Goal: Transaction & Acquisition: Obtain resource

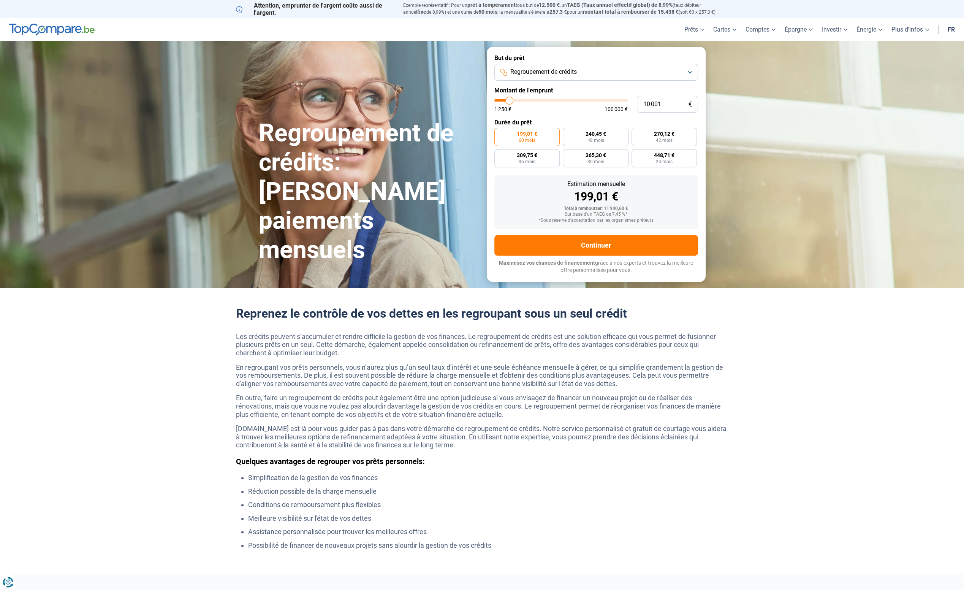
click at [548, 69] on span "Regroupement de crédits" at bounding box center [543, 72] width 67 height 8
type input "7 750"
type input "7750"
type input "8 000"
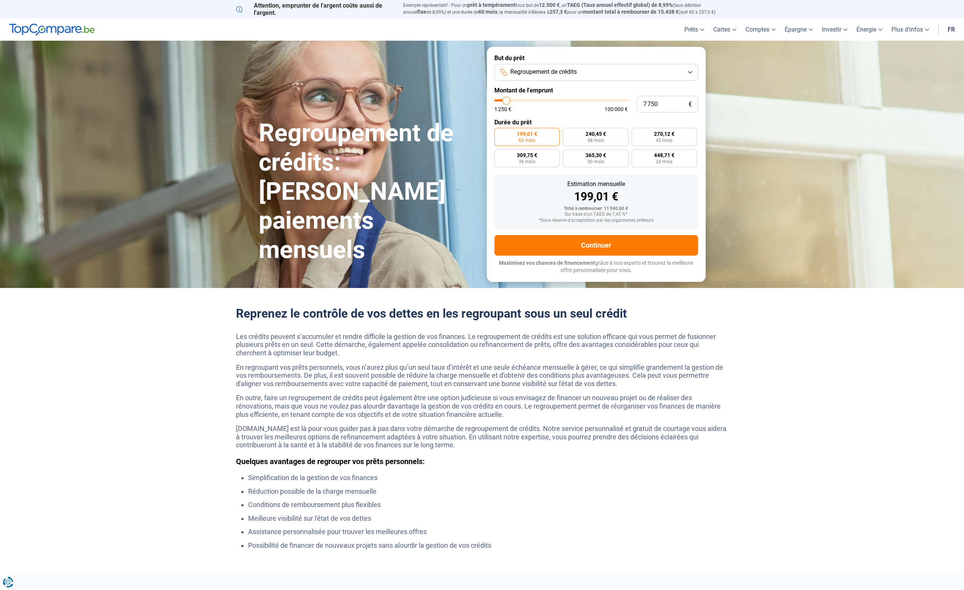
type input "8000"
type input "8 500"
type input "8500"
type input "9 250"
type input "9250"
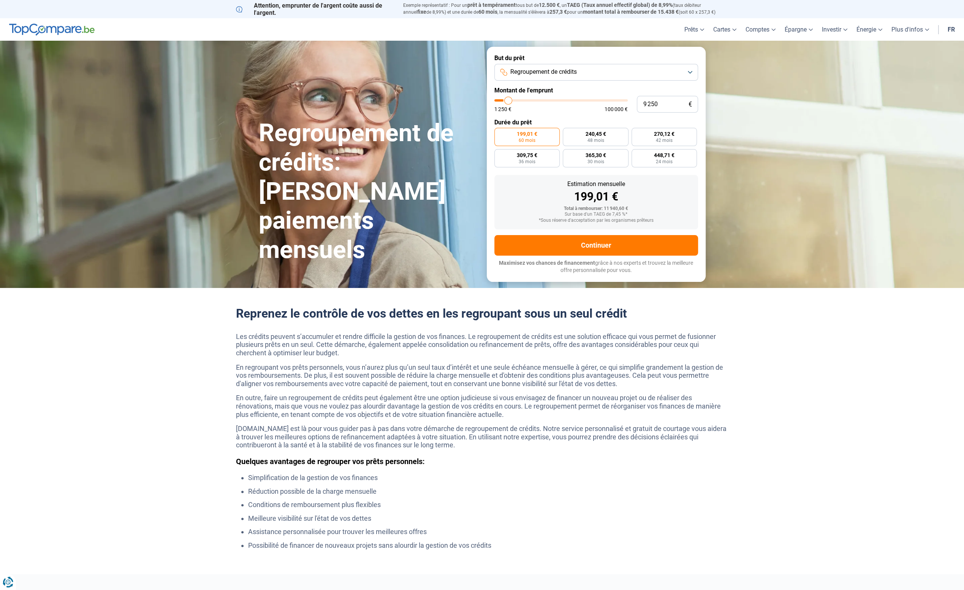
type input "10 500"
type input "10500"
type input "12 250"
type input "12250"
type input "14 000"
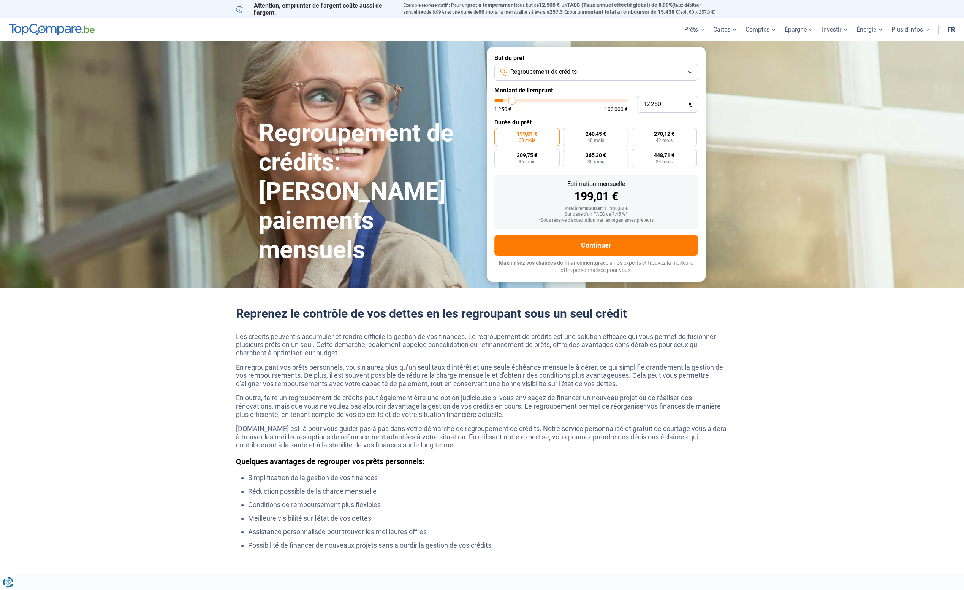
type input "14000"
type input "24 500"
type input "24500"
type input "29 000"
type input "29000"
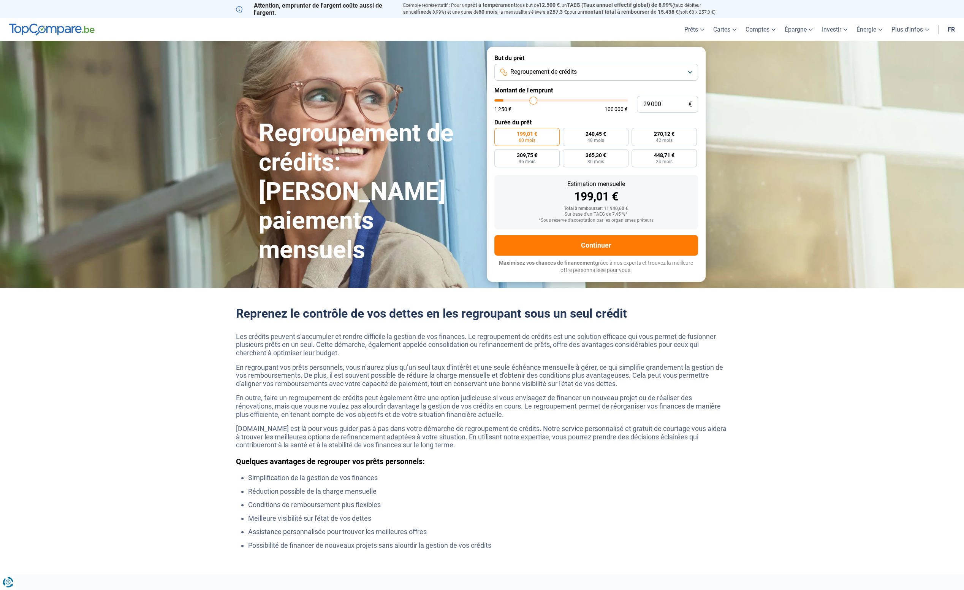
type input "37 500"
type input "37500"
type input "44 750"
type input "44750"
type input "59 000"
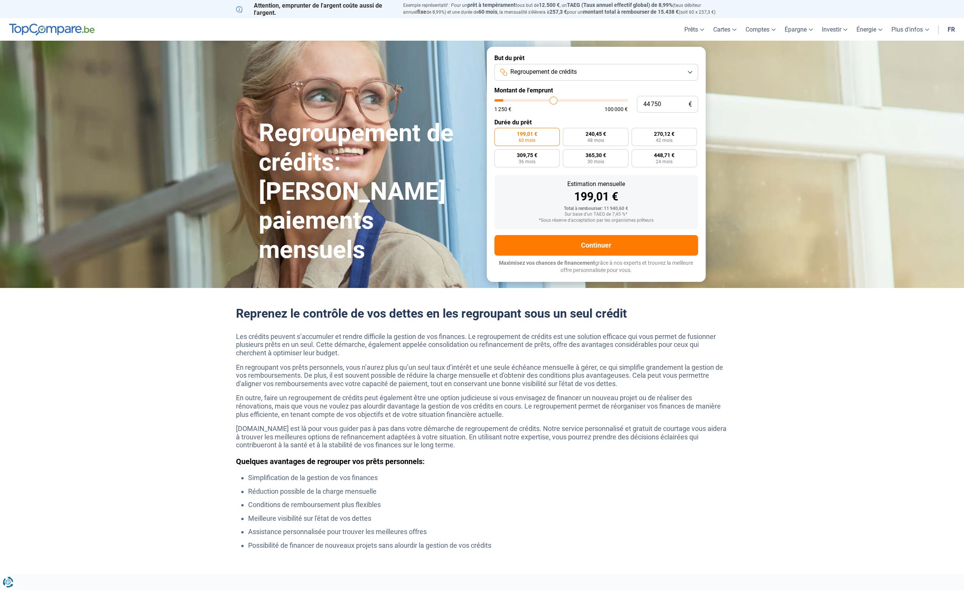
type input "59000"
type input "68 250"
type input "68250"
type input "80 000"
type input "80000"
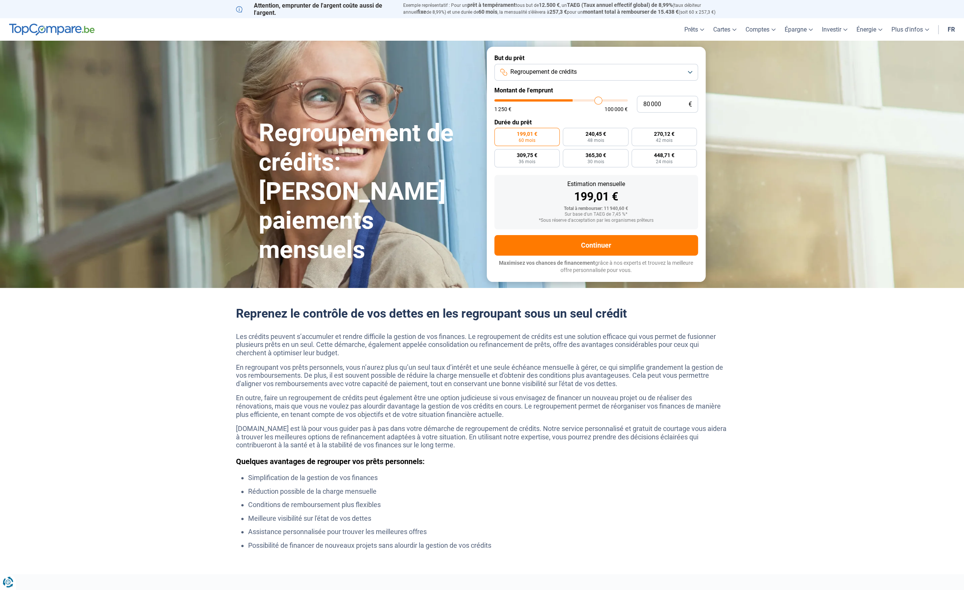
type input "86 250"
type input "86250"
type input "95 750"
type input "95750"
type input "100 000"
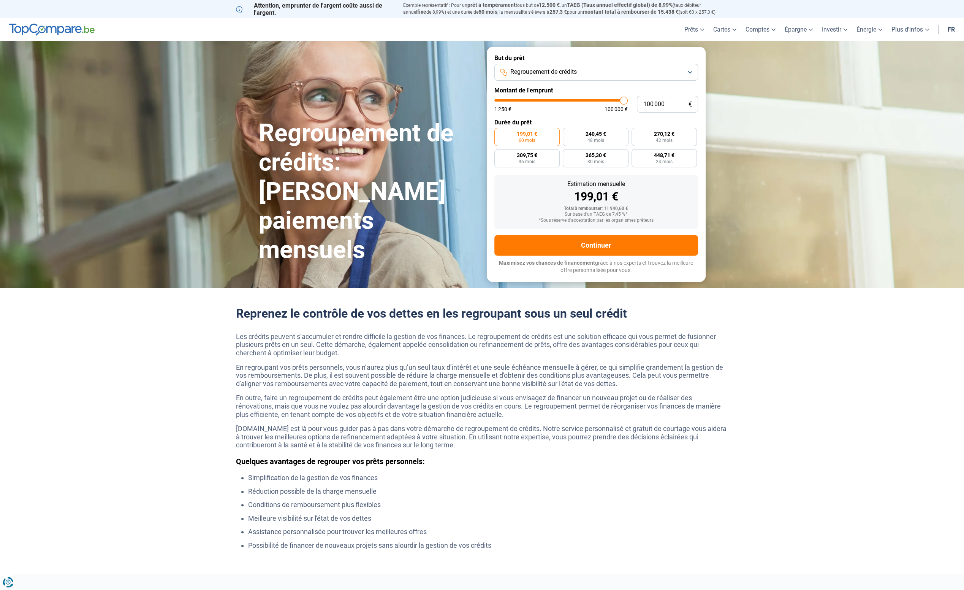
drag, startPoint x: 507, startPoint y: 100, endPoint x: 661, endPoint y: 109, distance: 154.9
type input "100000"
click at [628, 101] on input "range" at bounding box center [561, 100] width 133 height 2
radio input "false"
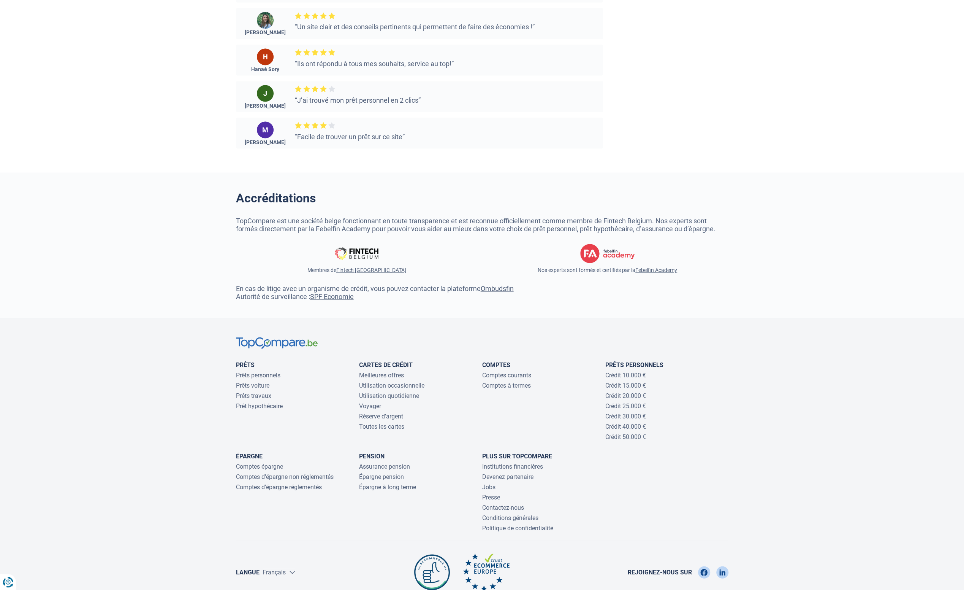
scroll to position [1497, 0]
